Goal: Task Accomplishment & Management: Complete application form

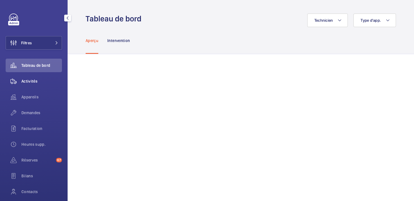
click at [26, 82] on span "Activités" at bounding box center [41, 81] width 41 height 6
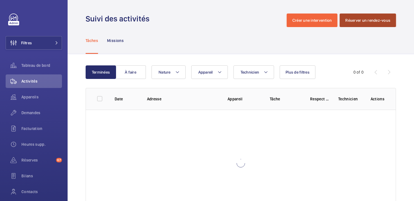
click at [367, 21] on button "Réserver un rendez-vous" at bounding box center [368, 21] width 56 height 14
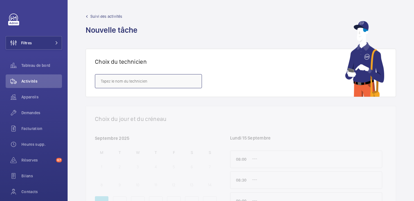
click at [162, 86] on input "text" at bounding box center [148, 81] width 107 height 14
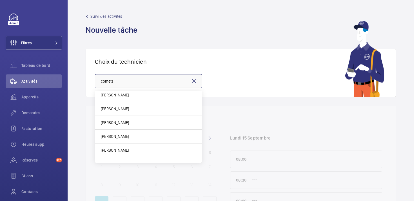
scroll to position [190, 0]
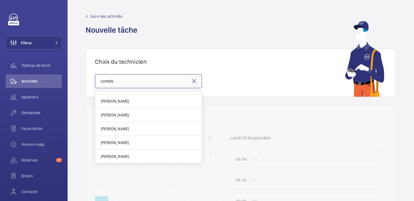
type input "comets"
click at [86, 18] on link "Suivi des activités" at bounding box center [113, 17] width 55 height 6
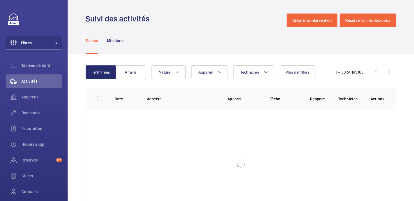
click at [299, 11] on wm-front-admin-header "Suivi des activités Créer une intervention Réserver un rendez-vous" at bounding box center [241, 13] width 346 height 27
click at [299, 15] on button "Créer une intervention" at bounding box center [312, 21] width 51 height 14
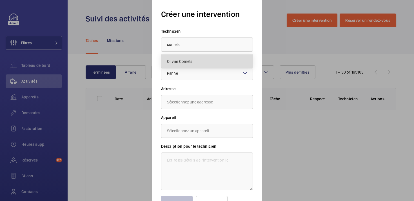
click at [177, 61] on span "Olivier Comets" at bounding box center [180, 62] width 26 height 6
type input "Olivier Comets"
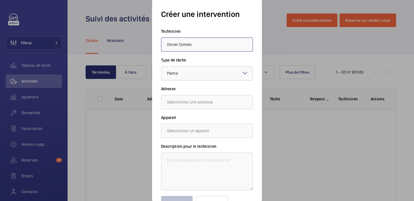
click at [200, 74] on div at bounding box center [206, 73] width 91 height 14
click at [221, 60] on label "Type de tâche" at bounding box center [207, 60] width 92 height 6
click at [199, 104] on input "text" at bounding box center [207, 102] width 92 height 14
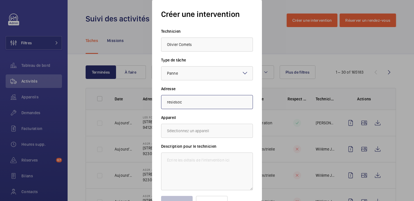
type input "residso"
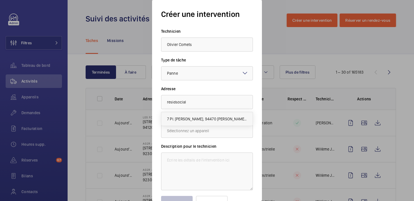
click at [204, 119] on span "7 Pl. [PERSON_NAME], 94470 [PERSON_NAME][GEOGRAPHIC_DATA]" at bounding box center [207, 119] width 80 height 6
type input "7 Pl. [PERSON_NAME], 94470 [PERSON_NAME][GEOGRAPHIC_DATA]"
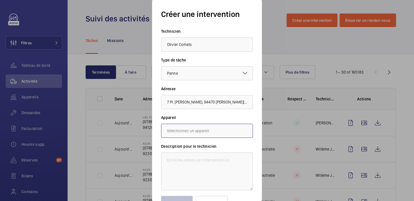
click at [201, 128] on input "text" at bounding box center [207, 131] width 92 height 14
click at [196, 116] on label "Appareil" at bounding box center [207, 118] width 92 height 6
click at [200, 99] on input "7 Pl. [PERSON_NAME], 94470 [PERSON_NAME][GEOGRAPHIC_DATA]" at bounding box center [207, 102] width 92 height 14
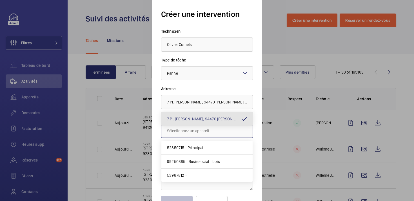
click at [179, 132] on input "text" at bounding box center [207, 131] width 92 height 14
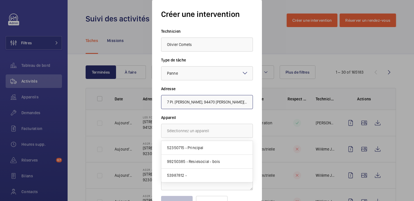
click at [188, 103] on input "7 Pl. [PERSON_NAME], 94470 [PERSON_NAME][GEOGRAPHIC_DATA]" at bounding box center [207, 102] width 92 height 14
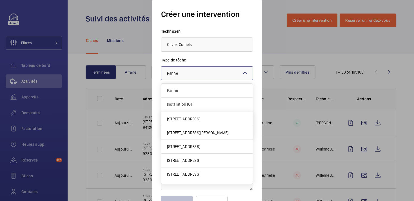
click at [195, 74] on div at bounding box center [206, 73] width 91 height 14
click at [201, 59] on label "Type de tâche" at bounding box center [207, 60] width 92 height 6
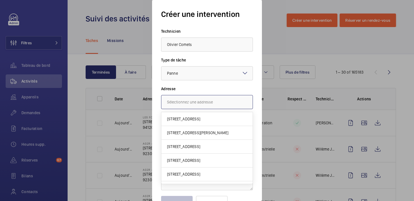
click at [209, 101] on input "text" at bounding box center [207, 102] width 92 height 14
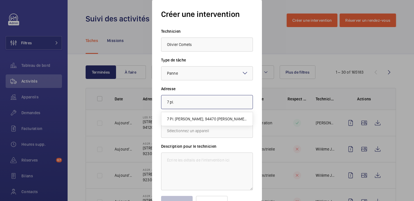
click at [208, 101] on input "7 pl." at bounding box center [207, 102] width 92 height 14
click at [207, 118] on span "7 Pl. [PERSON_NAME], 94470 [PERSON_NAME][GEOGRAPHIC_DATA]" at bounding box center [207, 119] width 80 height 6
type input "7 Pl. [PERSON_NAME], 94470 [PERSON_NAME][GEOGRAPHIC_DATA]"
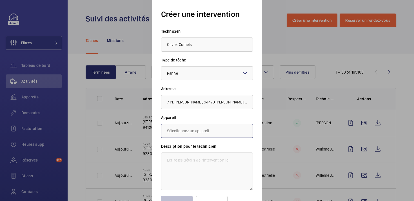
click at [203, 130] on input "text" at bounding box center [207, 131] width 92 height 14
click at [205, 176] on mat-option "53987812 -" at bounding box center [206, 175] width 91 height 14
type input "53987812 -"
click at [182, 199] on button "Valider" at bounding box center [177, 203] width 32 height 14
